Goal: Communication & Community: Share content

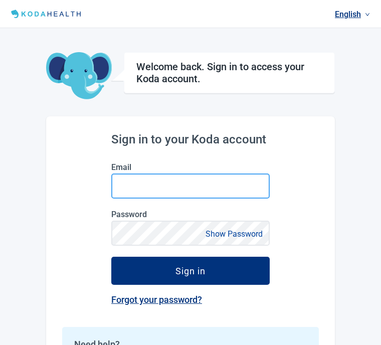
click at [156, 184] on input "Email" at bounding box center [190, 185] width 158 height 25
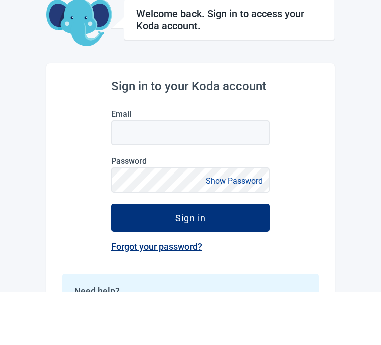
scroll to position [53, 0]
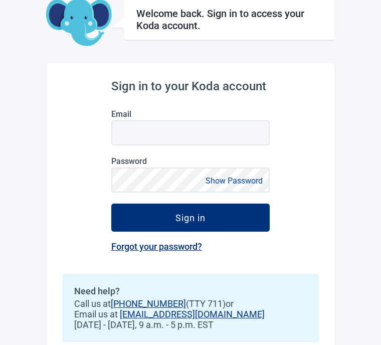
click at [230, 225] on button "Sign in" at bounding box center [190, 217] width 158 height 28
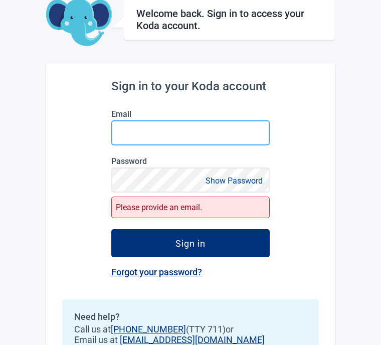
click at [156, 137] on input "Email" at bounding box center [190, 132] width 158 height 25
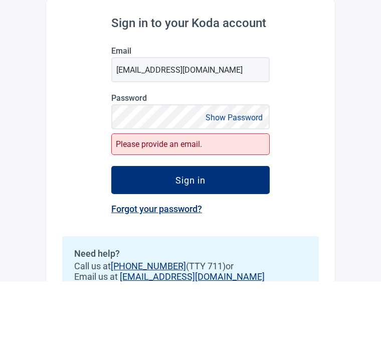
scroll to position [102, 0]
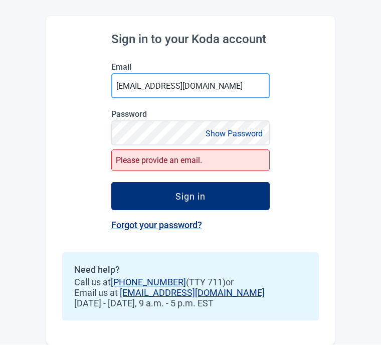
type input "[EMAIL_ADDRESS][DOMAIN_NAME]"
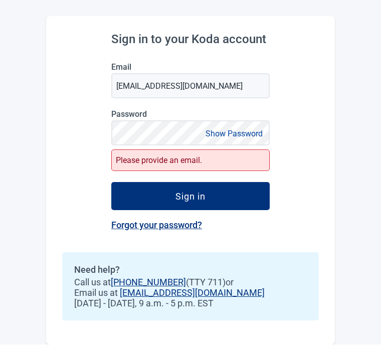
click at [210, 198] on button "Sign in" at bounding box center [190, 196] width 158 height 28
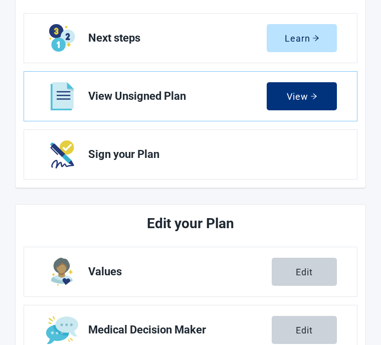
scroll to position [134, 0]
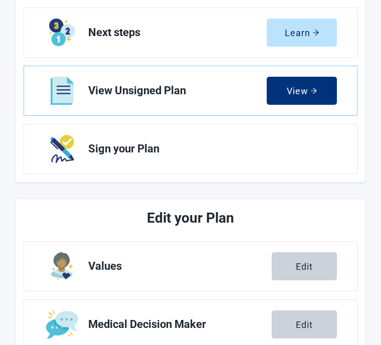
click at [310, 99] on button "View" at bounding box center [301, 91] width 70 height 28
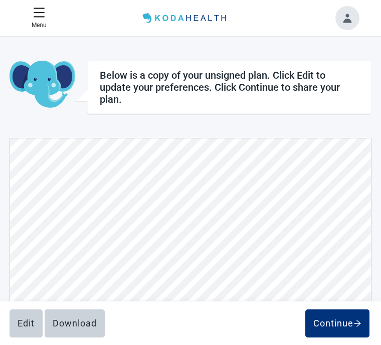
scroll to position [1136, 0]
click at [338, 325] on div "Continue" at bounding box center [337, 323] width 48 height 10
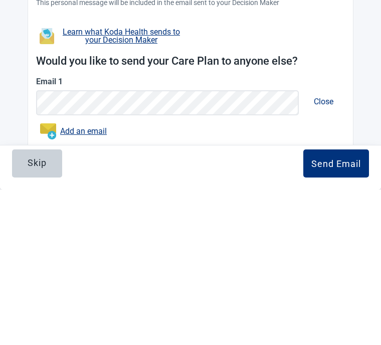
scroll to position [202, 0]
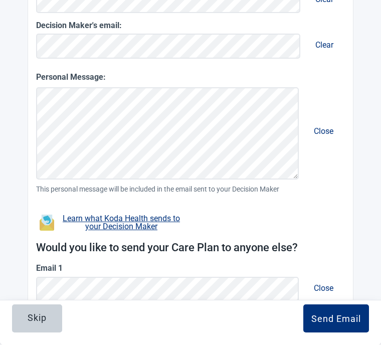
click at [340, 324] on div "Send Email" at bounding box center [336, 319] width 50 height 10
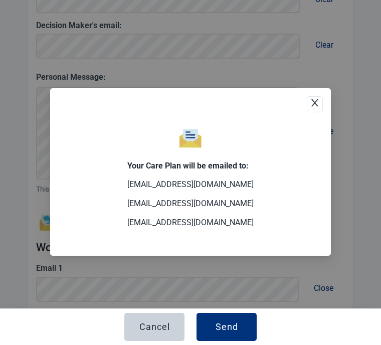
click at [229, 332] on div "Send" at bounding box center [226, 327] width 23 height 10
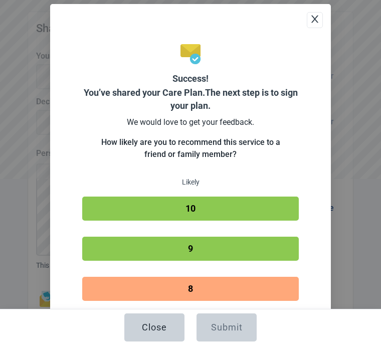
scroll to position [0, 0]
click at [163, 332] on div "Close" at bounding box center [154, 327] width 25 height 10
